Goal: Navigation & Orientation: Find specific page/section

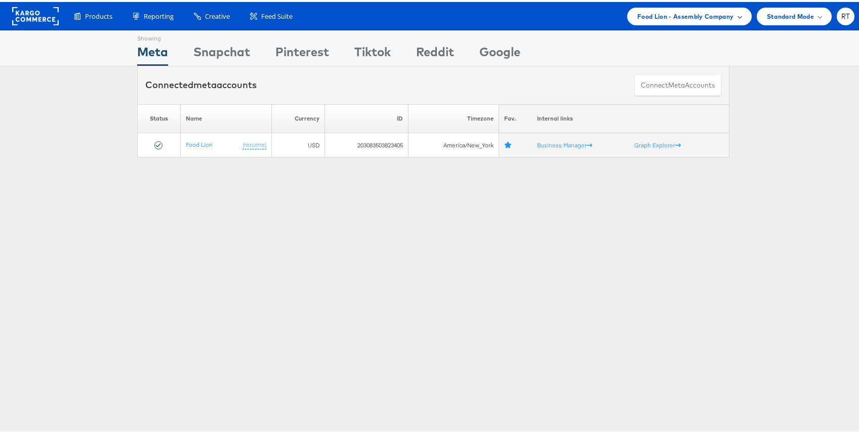
click at [709, 11] on span "Food Lion - Assembly Company" at bounding box center [685, 14] width 97 height 11
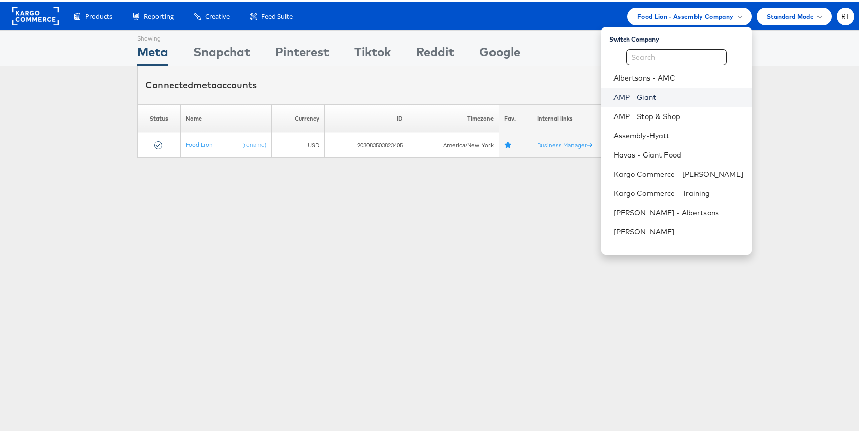
click at [663, 90] on link "AMP - Giant" at bounding box center [679, 95] width 130 height 10
click at [649, 98] on link "AMP - Giant" at bounding box center [679, 95] width 130 height 10
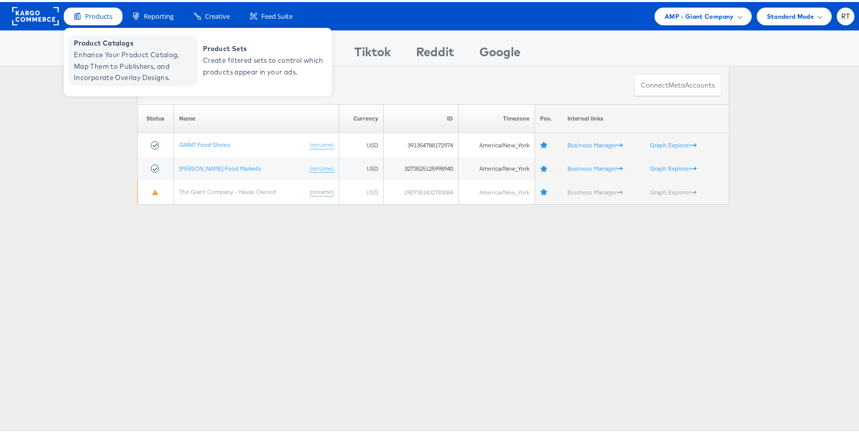
click at [102, 47] on span "Enhance Your Product Catalog, Map Them to Publishers, and Incorporate Overlay D…" at bounding box center [135, 64] width 122 height 34
